Goal: Information Seeking & Learning: Learn about a topic

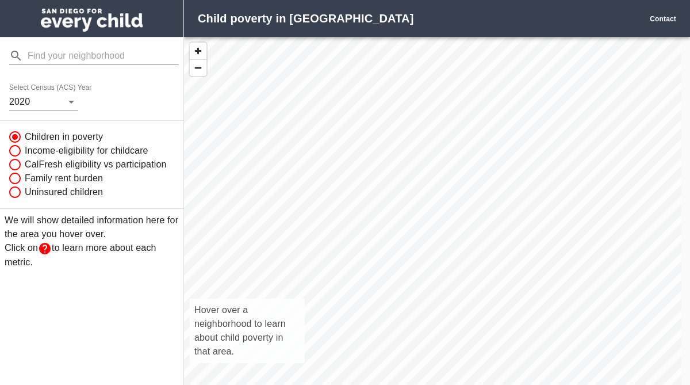
scroll to position [365, 489]
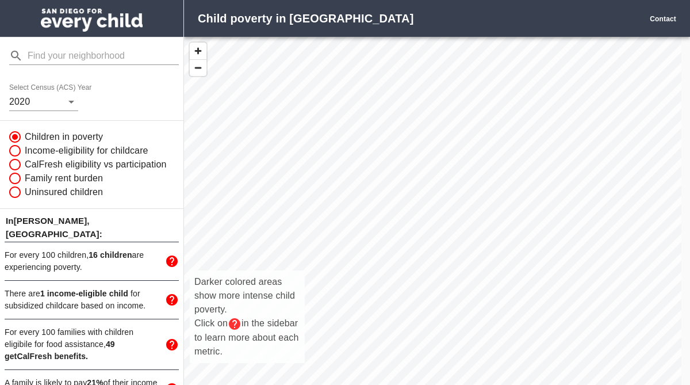
drag, startPoint x: 527, startPoint y: 135, endPoint x: 446, endPoint y: 268, distance: 156.2
click at [457, 277] on div "Darker colored areas show more intense child poverty. Click on in the sidebar t…" at bounding box center [433, 223] width 498 height 373
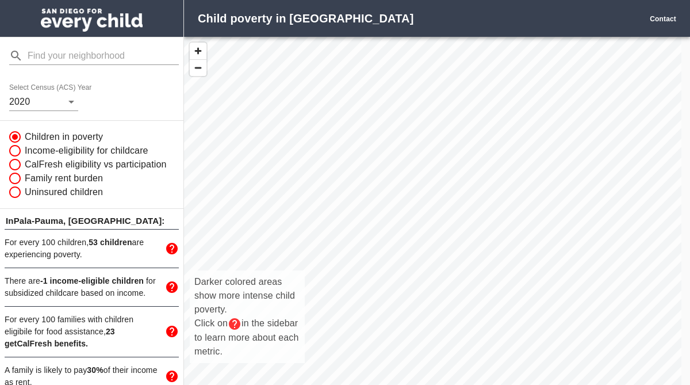
drag, startPoint x: 413, startPoint y: 102, endPoint x: 356, endPoint y: 197, distance: 111.2
click at [360, 202] on div "Darker colored areas show more intense child poverty. Click on in the sidebar t…" at bounding box center [433, 223] width 498 height 373
drag, startPoint x: 357, startPoint y: 146, endPoint x: 435, endPoint y: 63, distance: 114.3
click at [435, 63] on div "Darker colored areas show more intense child poverty. Click on in the sidebar t…" at bounding box center [433, 223] width 498 height 373
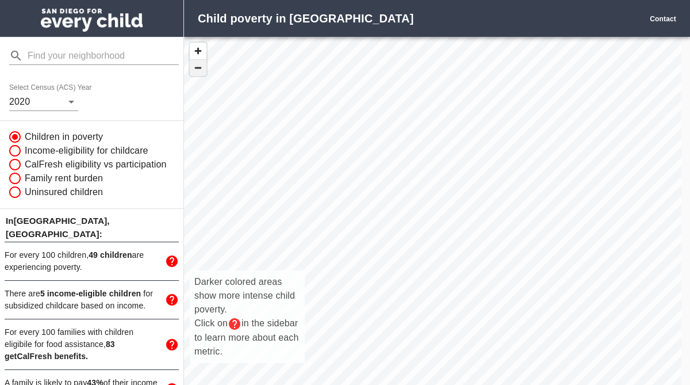
click at [197, 72] on span "button" at bounding box center [198, 68] width 17 height 16
drag, startPoint x: 483, startPoint y: 138, endPoint x: 405, endPoint y: -39, distance: 192.9
click at [405, 0] on html "Child poverty in [GEOGRAPHIC_DATA] Contact Select Census (ACS) Year [DATE] Chil…" at bounding box center [345, 192] width 690 height 385
drag, startPoint x: 358, startPoint y: 280, endPoint x: 663, endPoint y: 138, distance: 336.4
click at [690, 154] on html "Child poverty in [GEOGRAPHIC_DATA] Contact Select Census (ACS) Year [DATE] Chil…" at bounding box center [345, 192] width 690 height 385
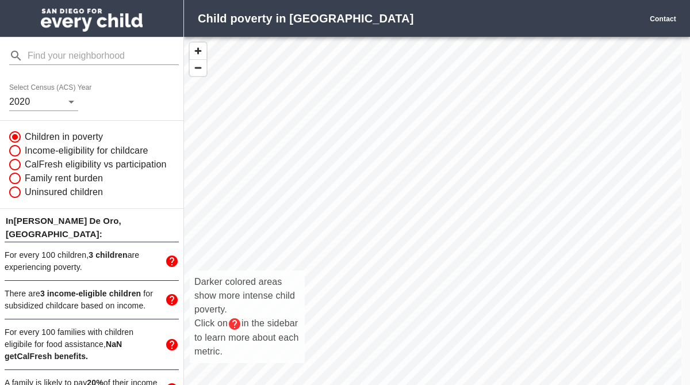
drag, startPoint x: 310, startPoint y: 256, endPoint x: 614, endPoint y: 89, distance: 347.1
click at [609, 90] on div "Darker colored areas show more intense child poverty. Click on in the sidebar t…" at bounding box center [433, 223] width 498 height 373
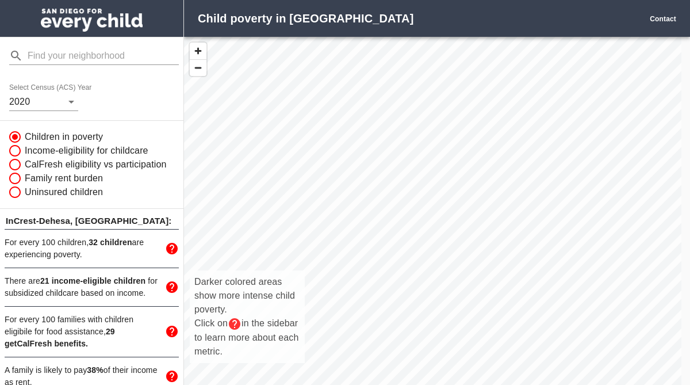
drag, startPoint x: 375, startPoint y: 251, endPoint x: 621, endPoint y: 105, distance: 286.0
click at [621, 106] on div "Darker colored areas show more intense child poverty. Click on in the sidebar t…" at bounding box center [433, 223] width 498 height 373
drag, startPoint x: 381, startPoint y: 278, endPoint x: 568, endPoint y: 104, distance: 254.8
click at [568, 104] on div "Darker colored areas show more intense child poverty. Click on in the sidebar t…" at bounding box center [433, 223] width 498 height 373
click at [311, 180] on div "Darker colored areas show more intense child poverty. Click on in the sidebar t…" at bounding box center [433, 223] width 498 height 373
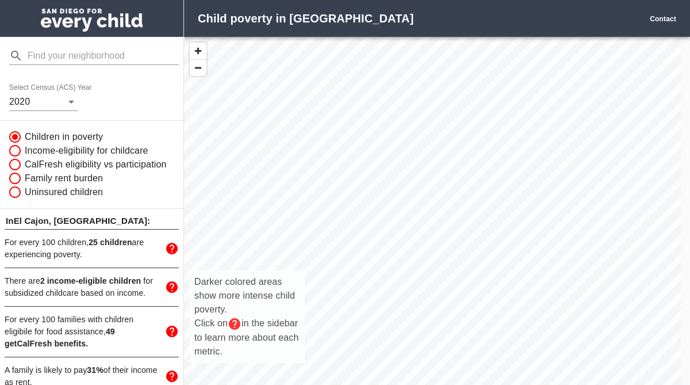
click at [349, 119] on div "Darker colored areas show more intense child poverty. Click on in the sidebar t…" at bounding box center [433, 223] width 498 height 373
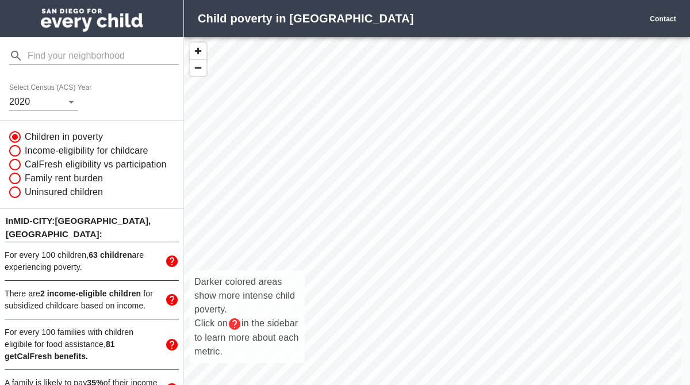
click at [309, 197] on div "Darker colored areas show more intense child poverty. Click on in the sidebar t…" at bounding box center [433, 223] width 498 height 373
click at [280, 210] on div "Darker colored areas show more intense child poverty. Click on in the sidebar t…" at bounding box center [433, 223] width 498 height 373
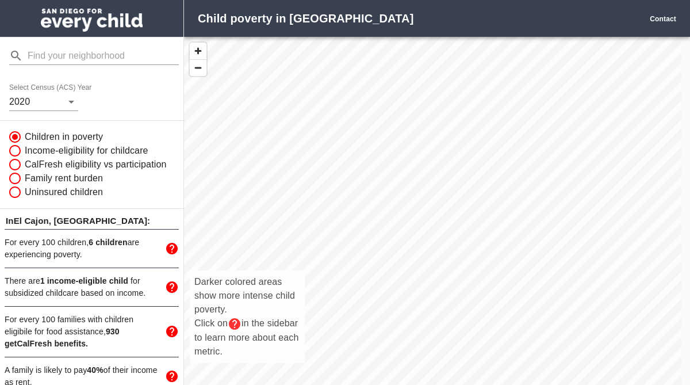
click at [457, 202] on div "Darker colored areas show more intense child poverty. Click on in the sidebar t…" at bounding box center [433, 223] width 498 height 373
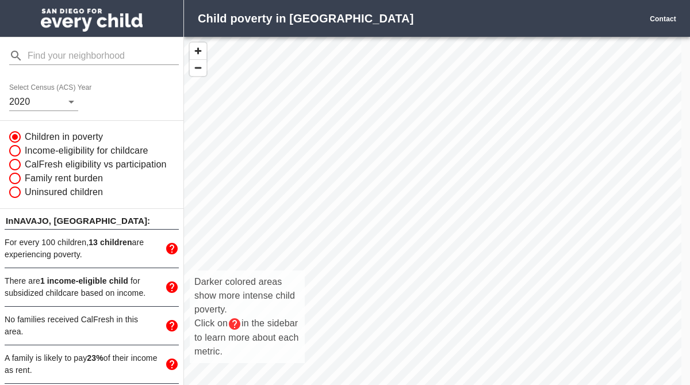
click at [454, 201] on div "Darker colored areas show more intense child poverty. Click on in the sidebar t…" at bounding box center [433, 223] width 498 height 373
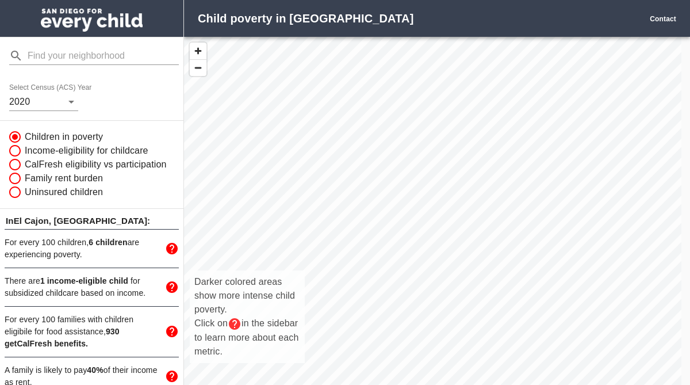
drag, startPoint x: 383, startPoint y: 128, endPoint x: 383, endPoint y: 217, distance: 89.2
click at [383, 217] on div "Darker colored areas show more intense child poverty. Click on in the sidebar t…" at bounding box center [433, 223] width 498 height 373
click at [15, 199] on input "Uninsured children" at bounding box center [14, 192] width 22 height 14
radio input "true"
radio input "false"
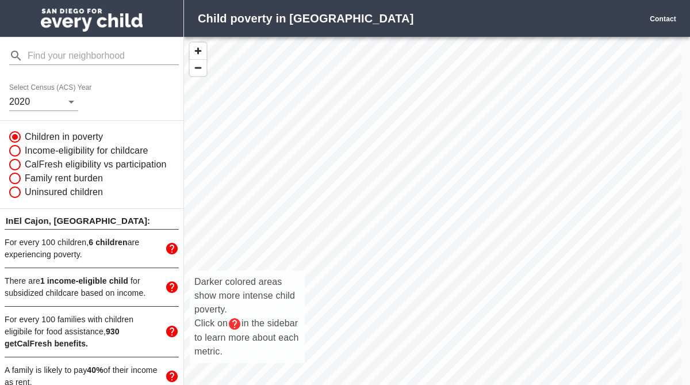
radio input "false"
radio input "true"
click at [14, 185] on input "Family rent burden" at bounding box center [14, 178] width 22 height 14
radio input "true"
radio input "false"
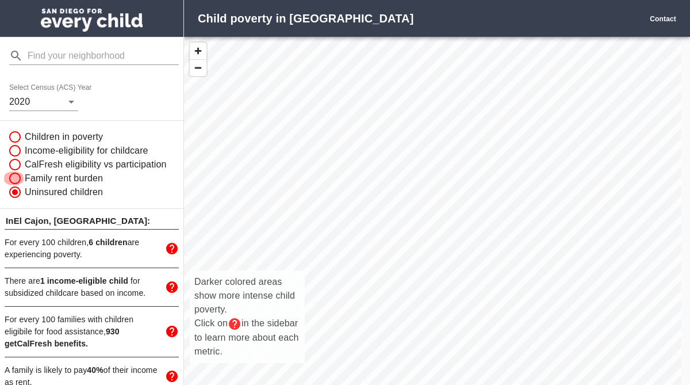
radio input "true"
radio input "false"
click at [17, 151] on input "Income-eligibility for childcare" at bounding box center [14, 151] width 22 height 14
radio input "true"
radio input "false"
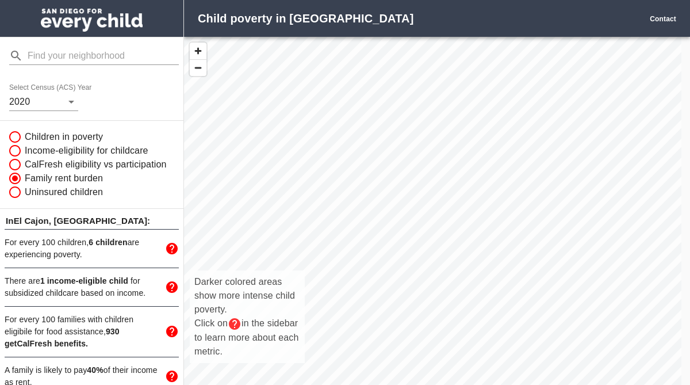
radio input "true"
radio input "false"
click at [16, 171] on input "CalFresh eligibility vs participation" at bounding box center [14, 165] width 22 height 14
radio input "true"
radio input "false"
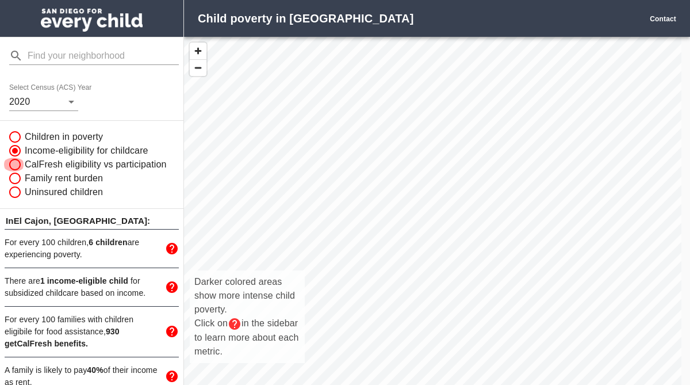
radio input "false"
radio input "true"
click at [15, 185] on input "Family rent burden" at bounding box center [14, 178] width 22 height 14
radio input "true"
radio input "false"
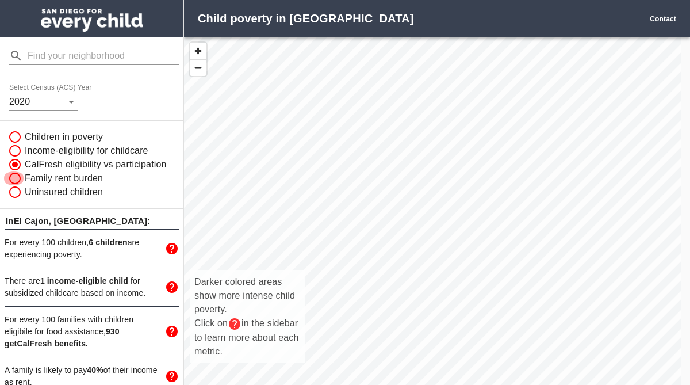
radio input "false"
radio input "true"
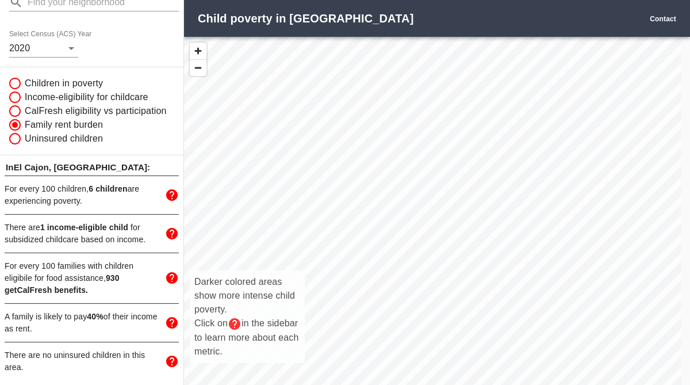
click at [505, 284] on div "Darker colored areas show more intense child poverty. Click on in the sidebar t…" at bounding box center [433, 223] width 498 height 373
